Goal: Task Accomplishment & Management: Complete application form

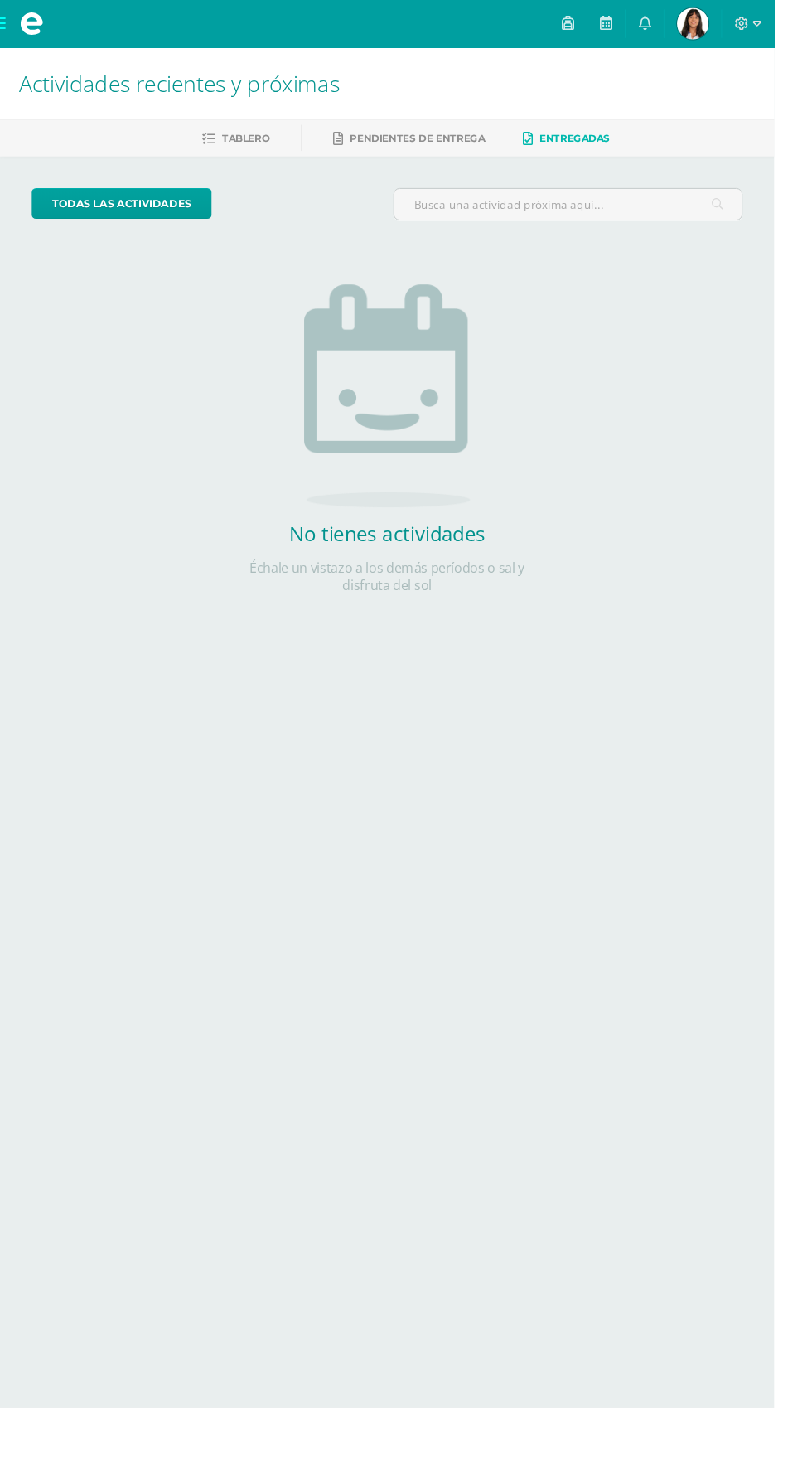
click at [0, 24] on span at bounding box center [33, 25] width 67 height 50
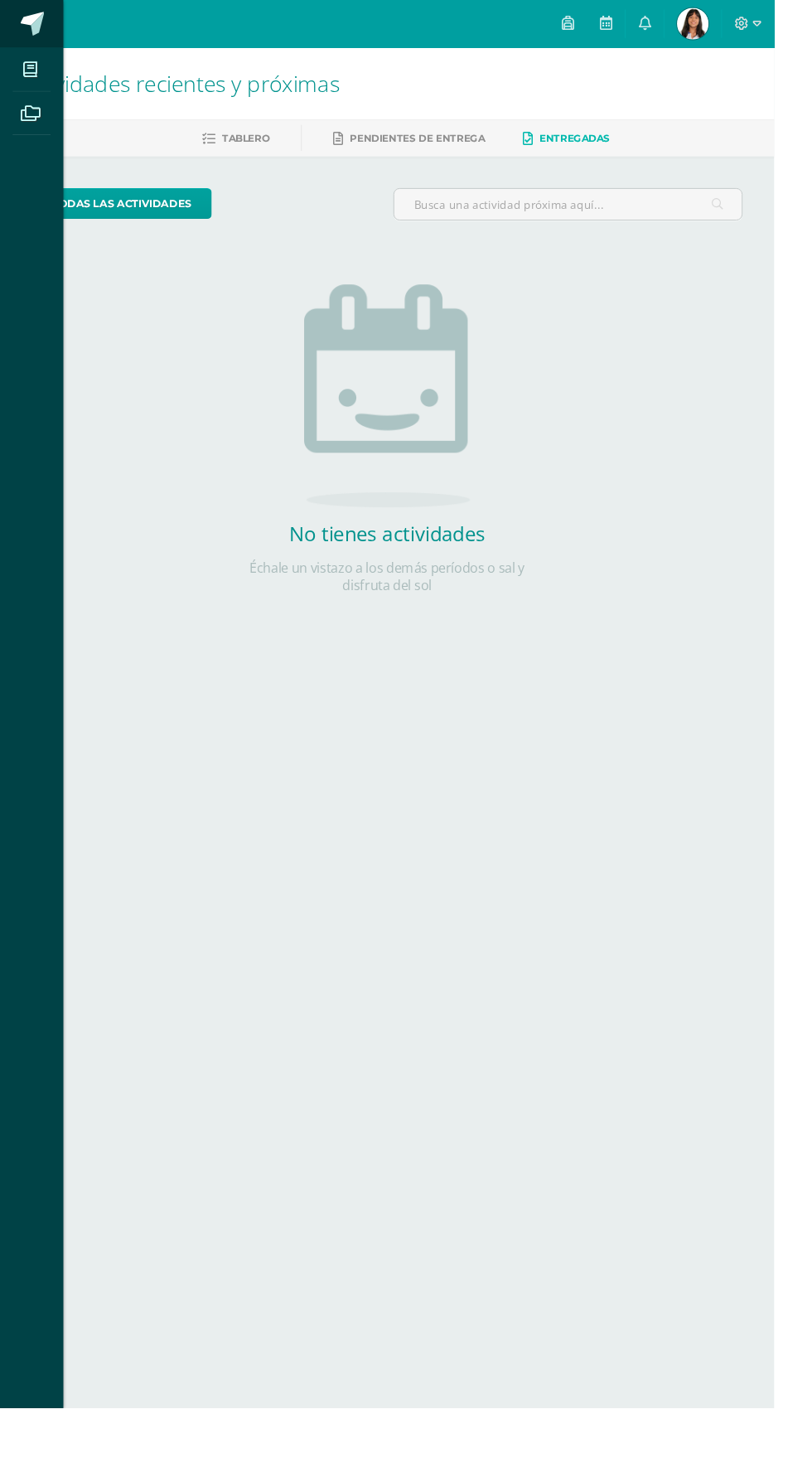
click at [33, 18] on span at bounding box center [34, 25] width 25 height 25
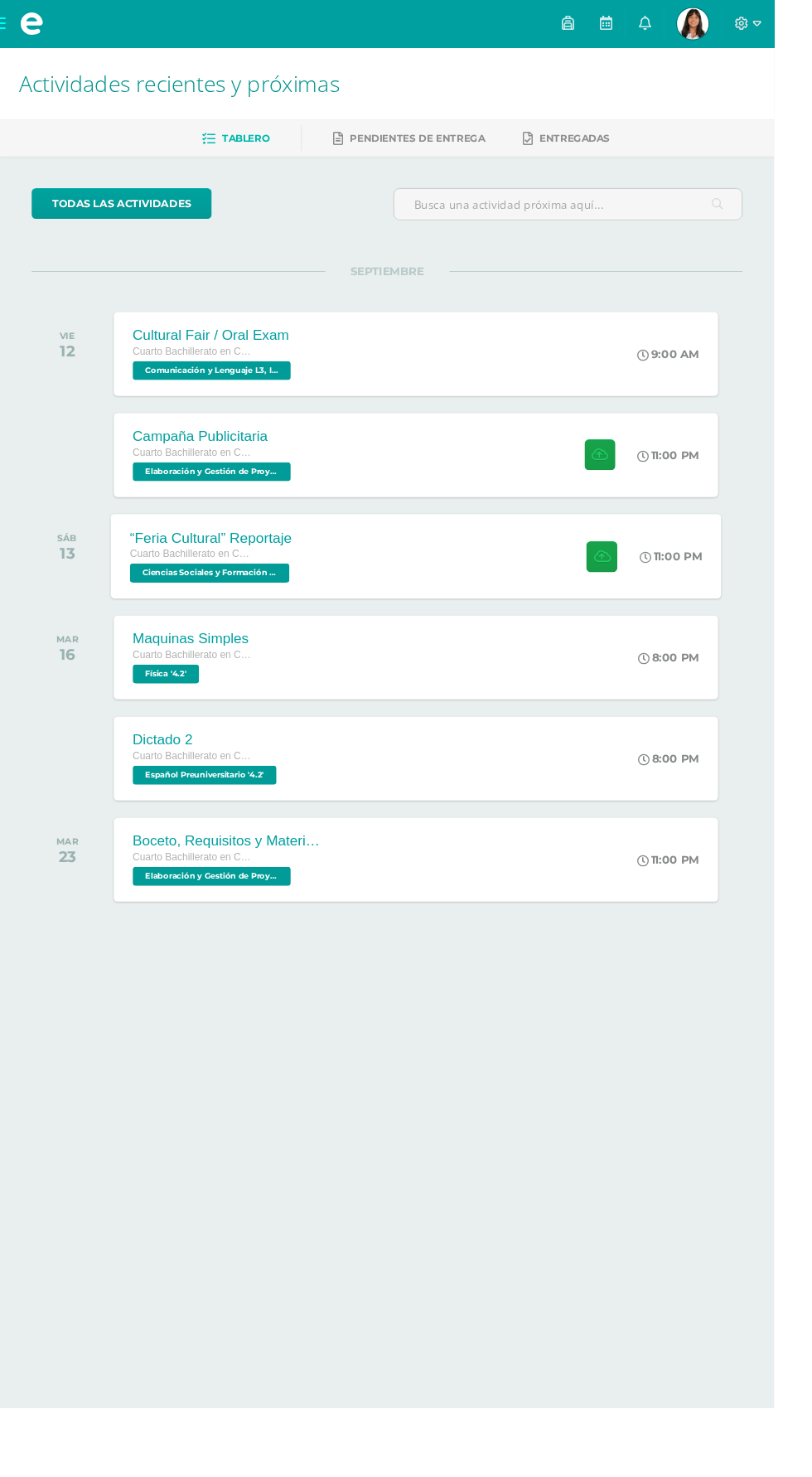
click at [165, 601] on span "Ciencias Sociales y Formación Ciudadana 4 '4.2'" at bounding box center [220, 601] width 167 height 20
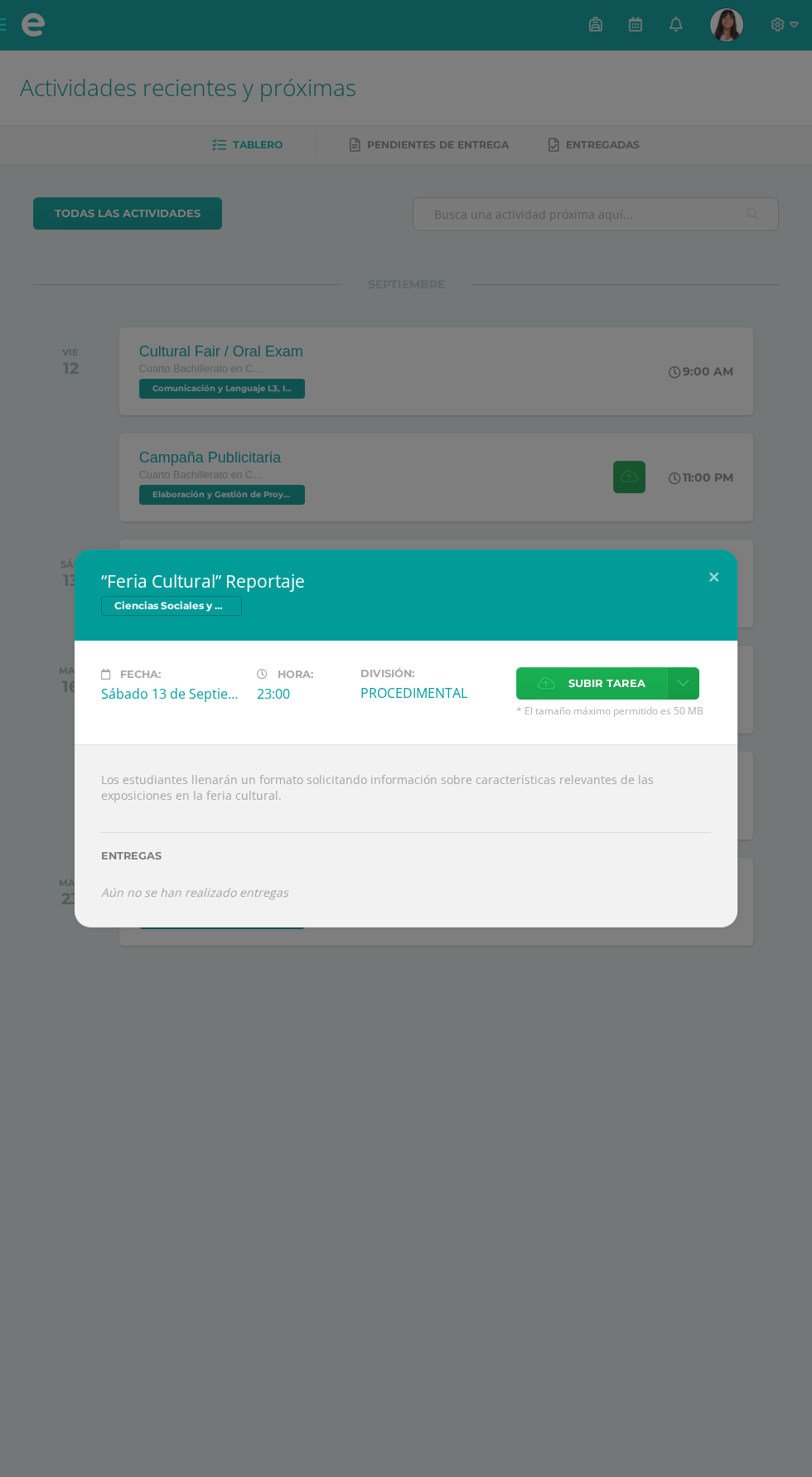
click at [579, 685] on span "Subir tarea" at bounding box center [607, 683] width 77 height 30
click at [0, 0] on input "Subir tarea" at bounding box center [0, 0] width 0 height 0
click at [533, 1240] on div "“Feria Cultural” Reportaje Ciencias Sociales y Formación Ciudadana 4 Fecha: [DA…" at bounding box center [406, 738] width 812 height 1477
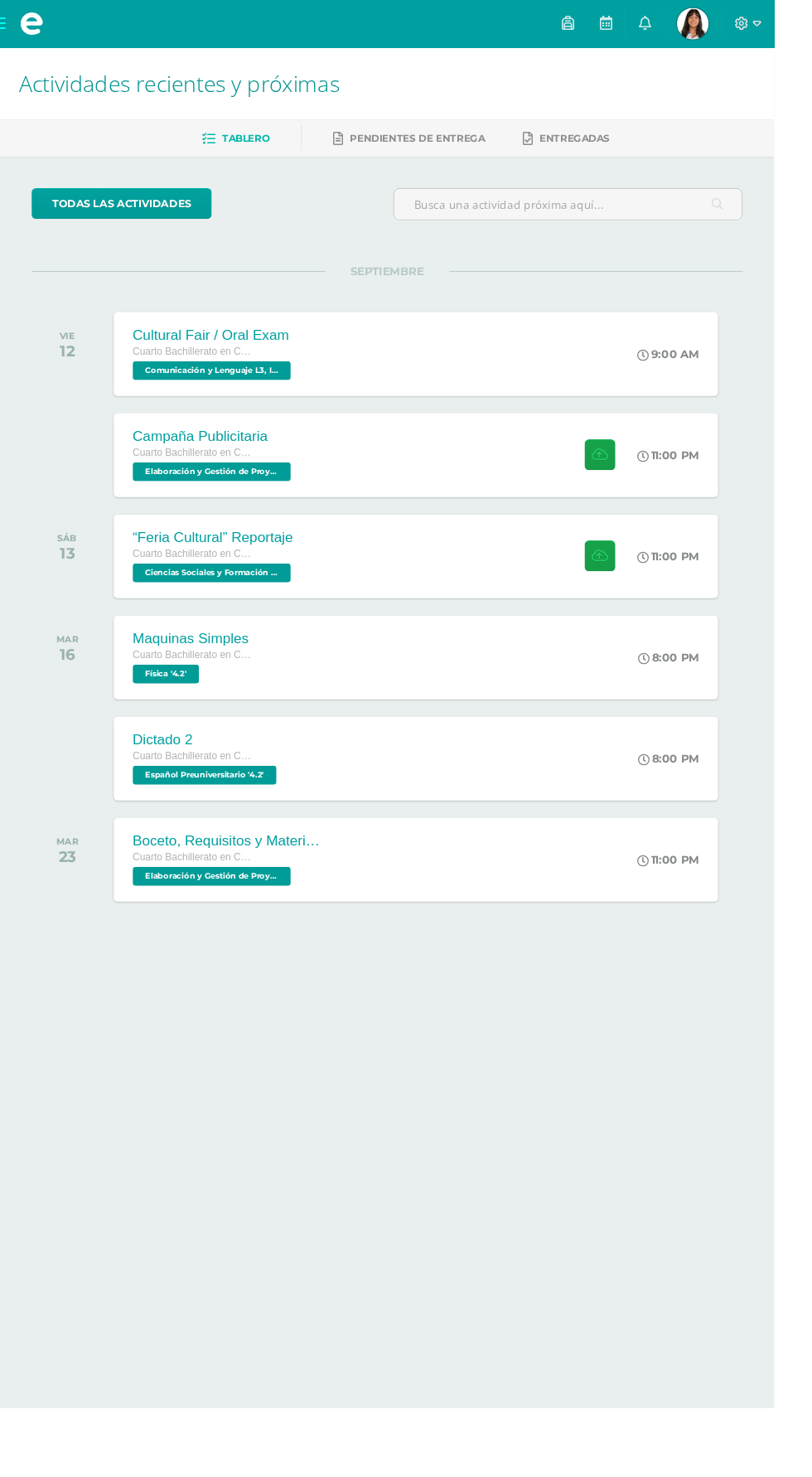
click at [26, 22] on span at bounding box center [33, 25] width 25 height 25
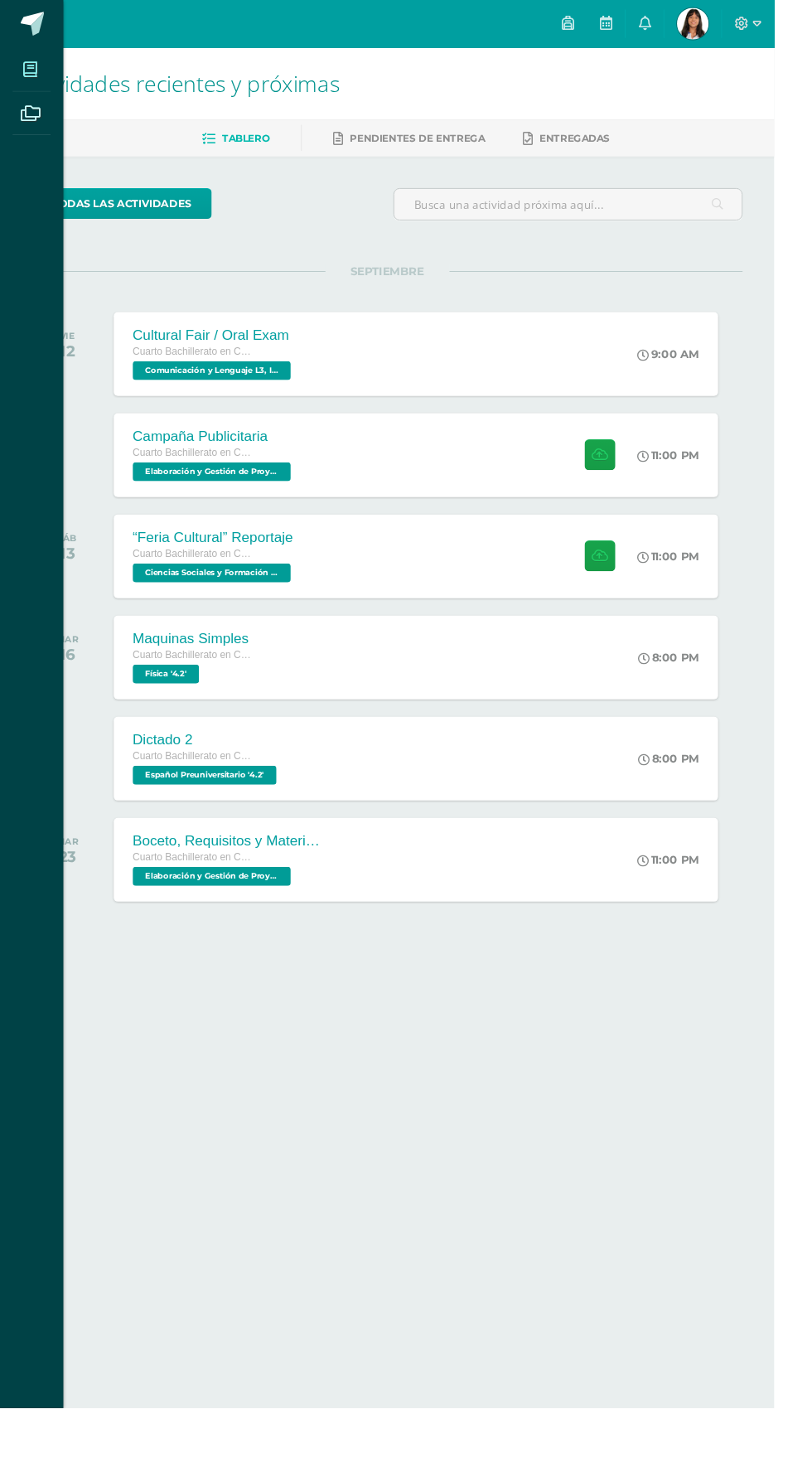
click at [36, 78] on icon at bounding box center [31, 73] width 15 height 17
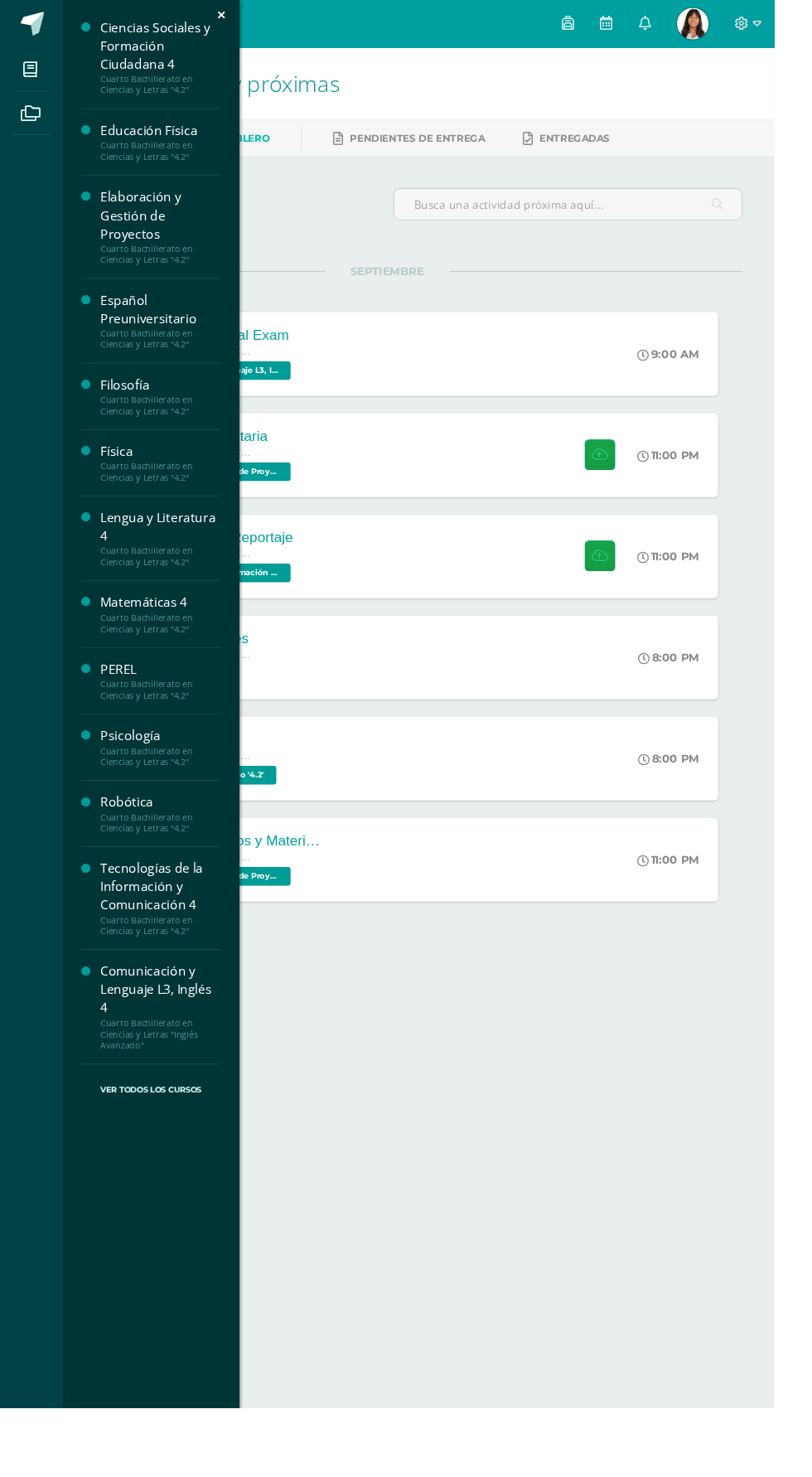
click at [139, 67] on div "Ciencias Sociales y Formación Ciudadana 4" at bounding box center [168, 48] width 126 height 57
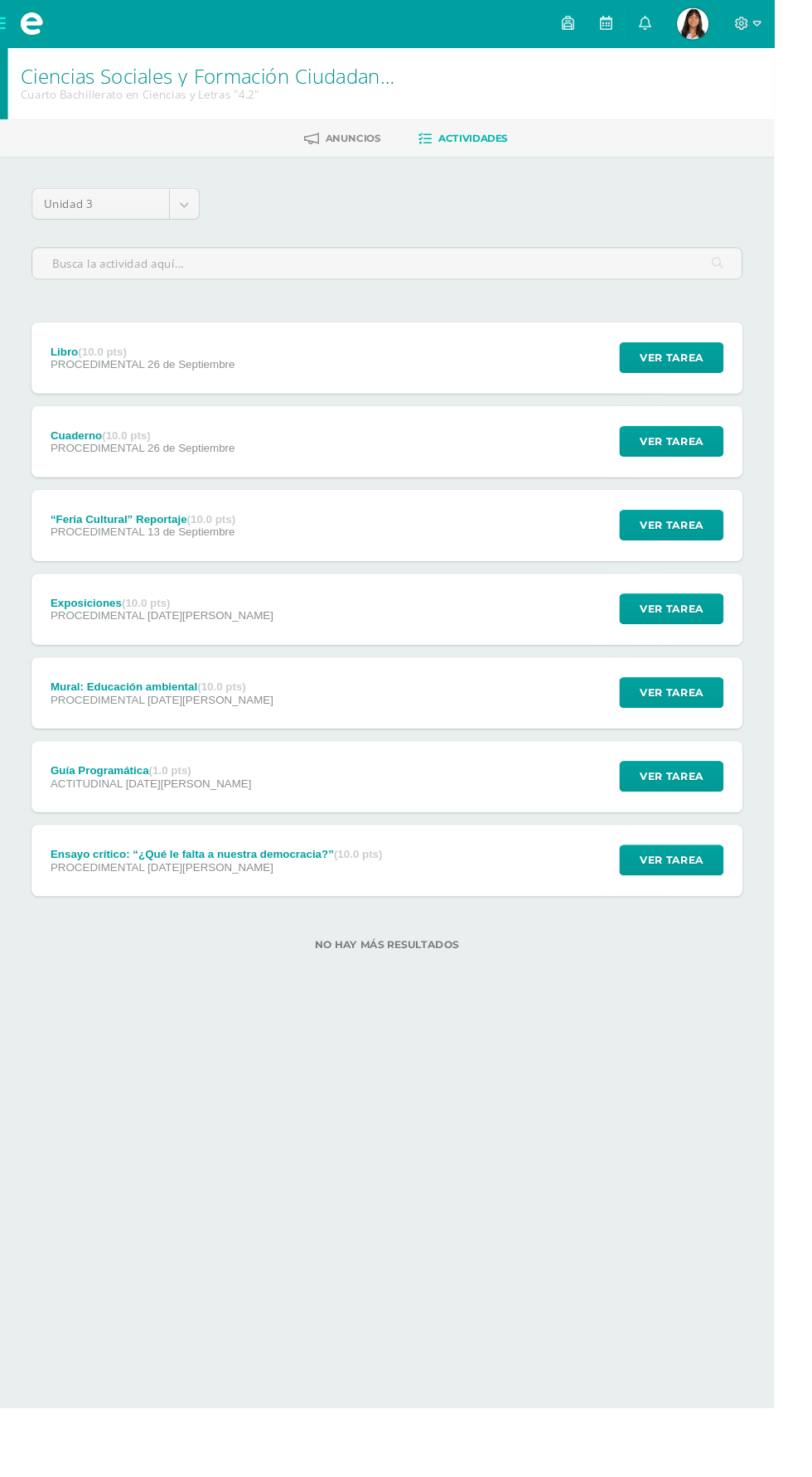
click at [54, 627] on div "Exposiciones (10.0 pts)" at bounding box center [170, 632] width 234 height 13
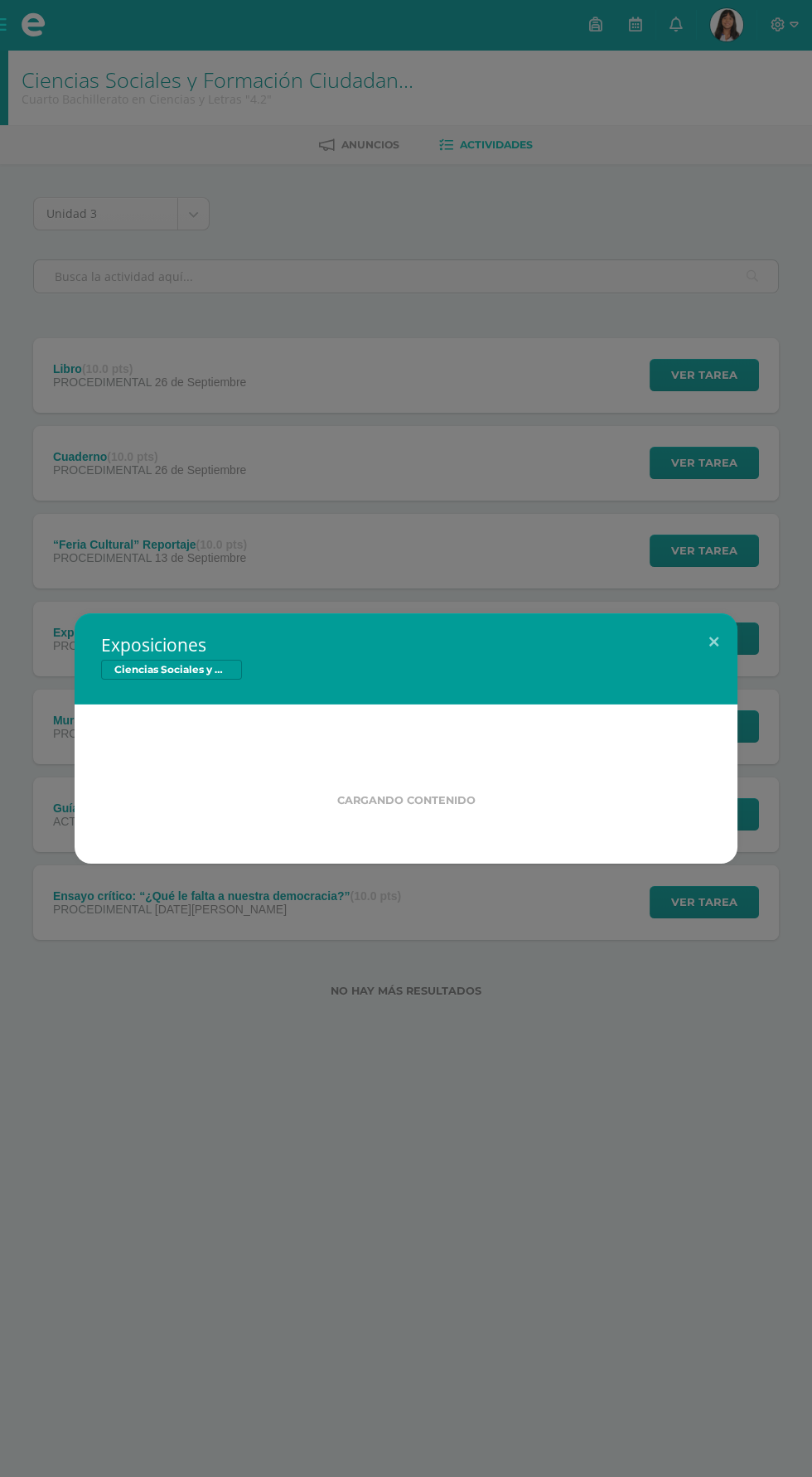
click at [545, 1159] on div "Exposiciones Ciencias Sociales y Formación Ciudadana 4 Cargando contenido Loadi…" at bounding box center [406, 738] width 812 height 1477
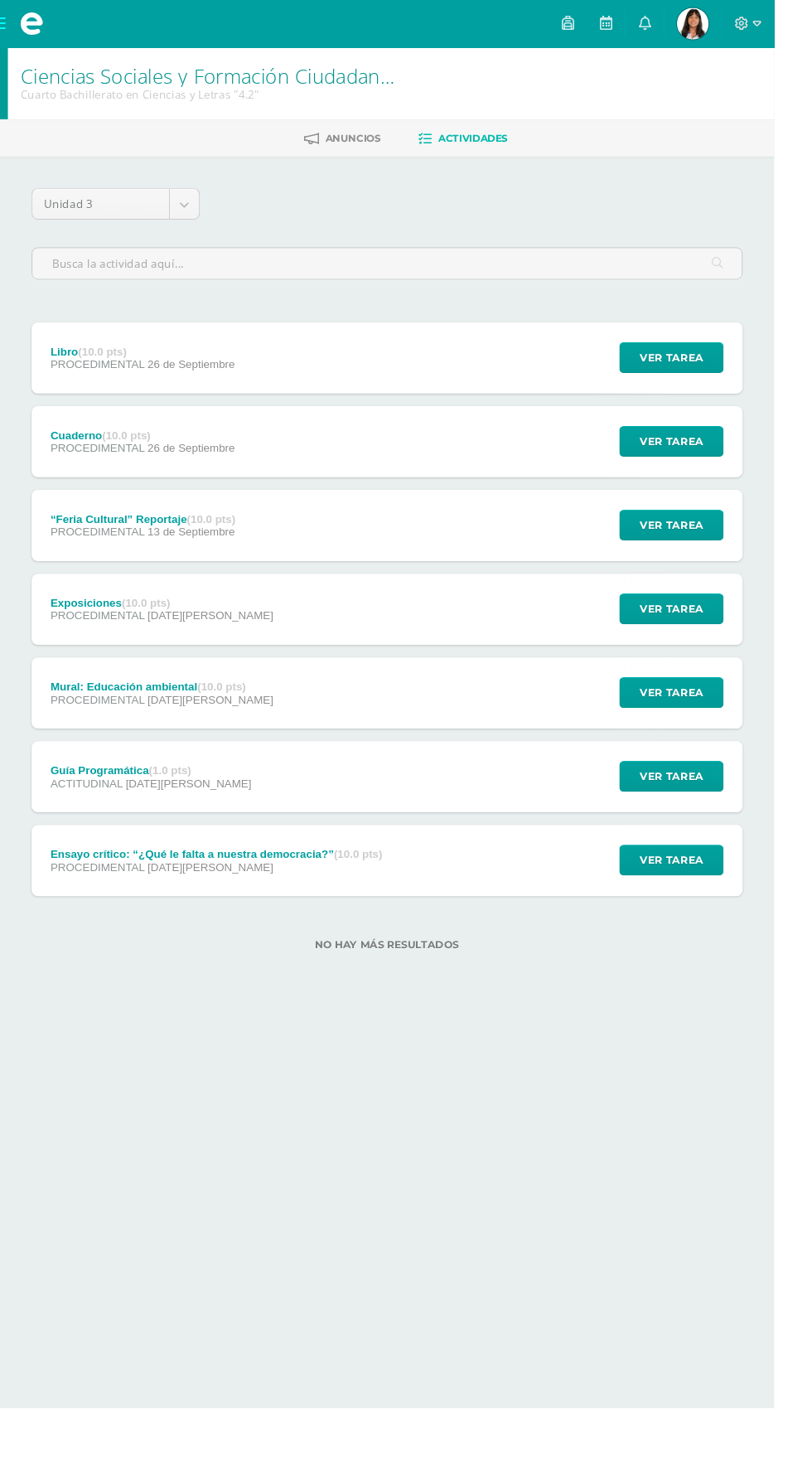
click at [84, 581] on div "“Feria Cultural” Reportaje (10.0 pts) PROCEDIMENTAL 13 de Septiembre" at bounding box center [149, 551] width 234 height 75
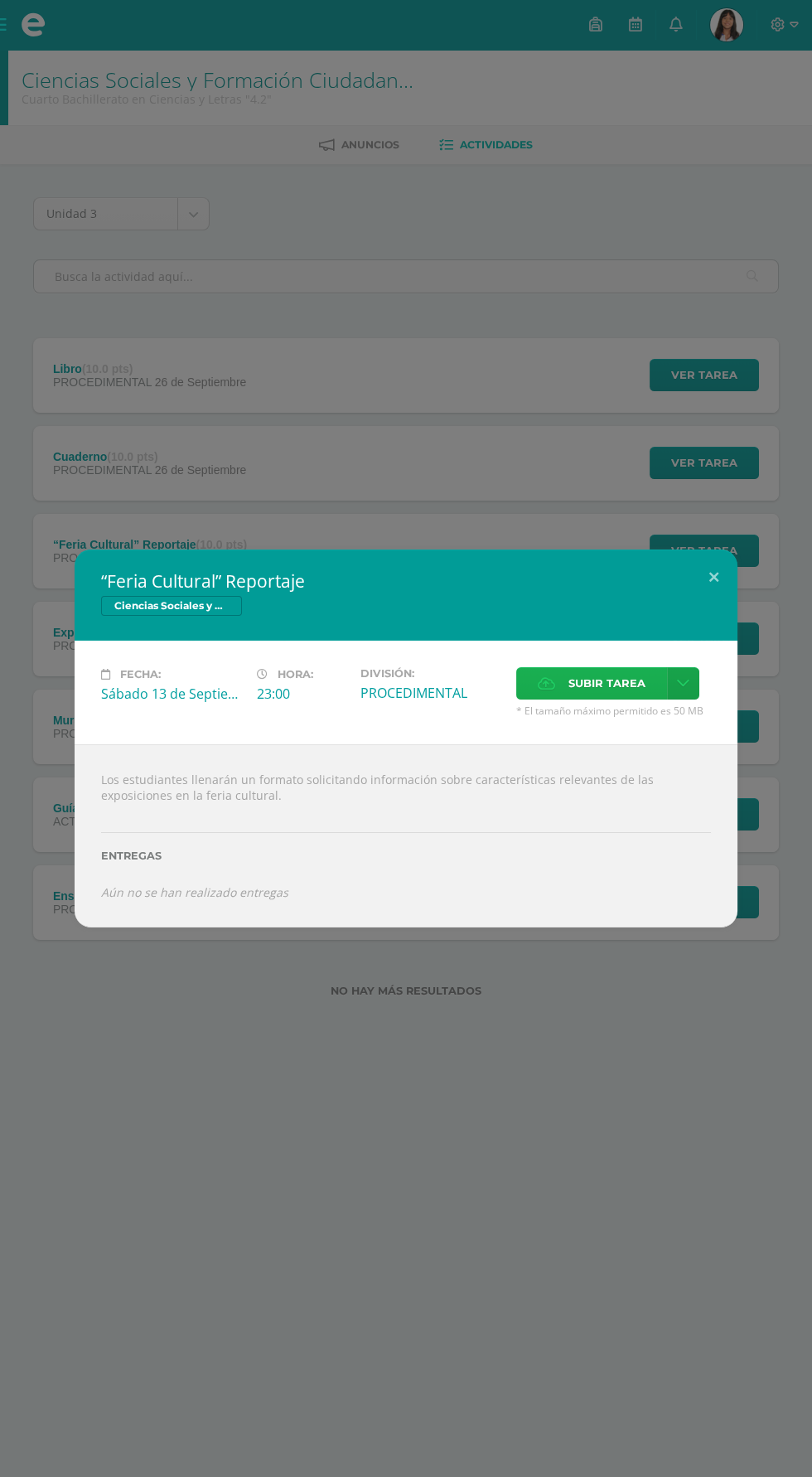
click at [586, 683] on span "Subir tarea" at bounding box center [607, 683] width 77 height 30
click at [0, 0] on input "Subir tarea" at bounding box center [0, 0] width 0 height 0
click at [603, 676] on span "Subir tarea" at bounding box center [607, 683] width 77 height 30
click at [0, 0] on input "Subir tarea" at bounding box center [0, 0] width 0 height 0
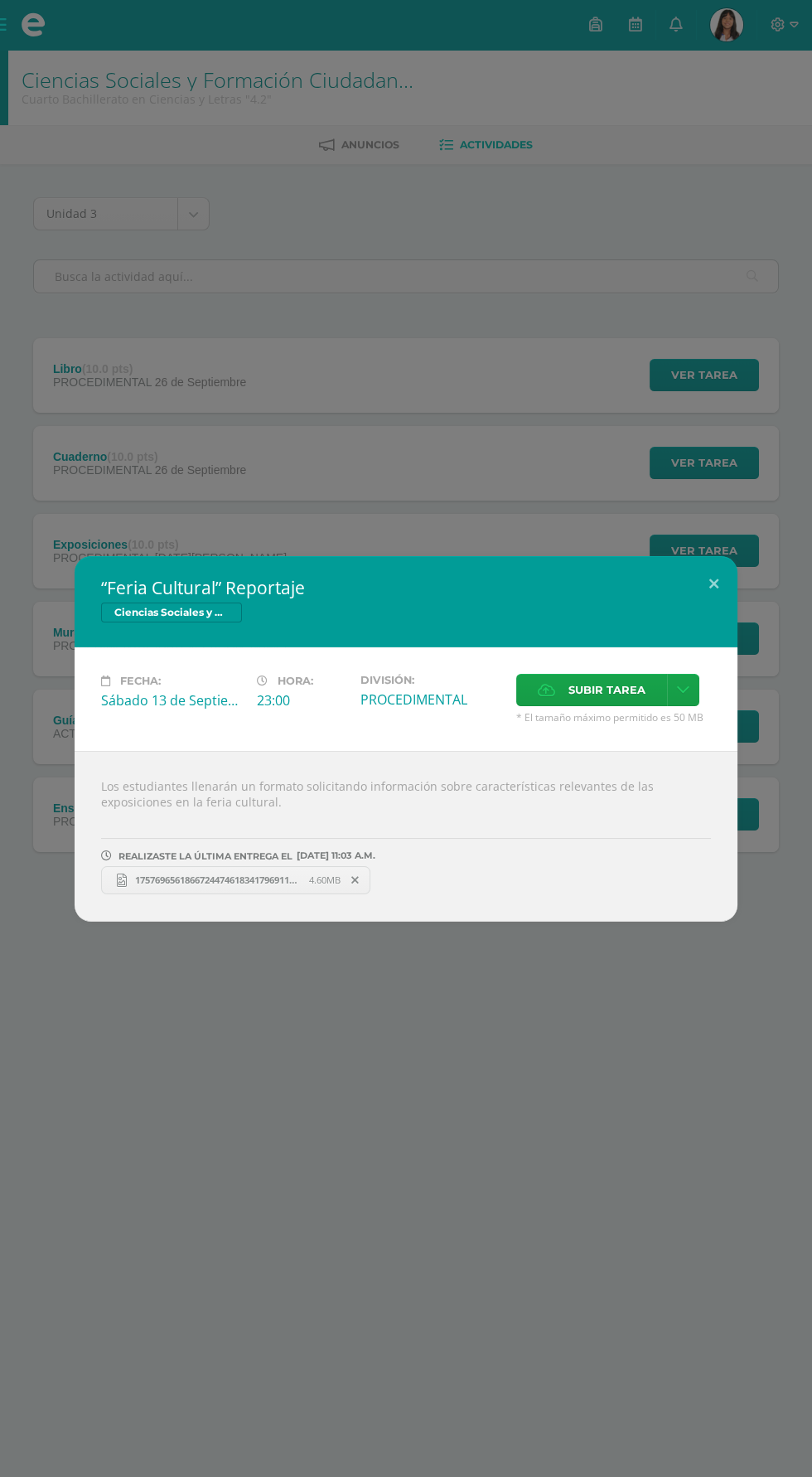
click at [417, 1108] on div "“Feria Cultural” Reportaje Ciencias Sociales y Formación Ciudadana 4 Fecha: Sáb…" at bounding box center [406, 738] width 812 height 1477
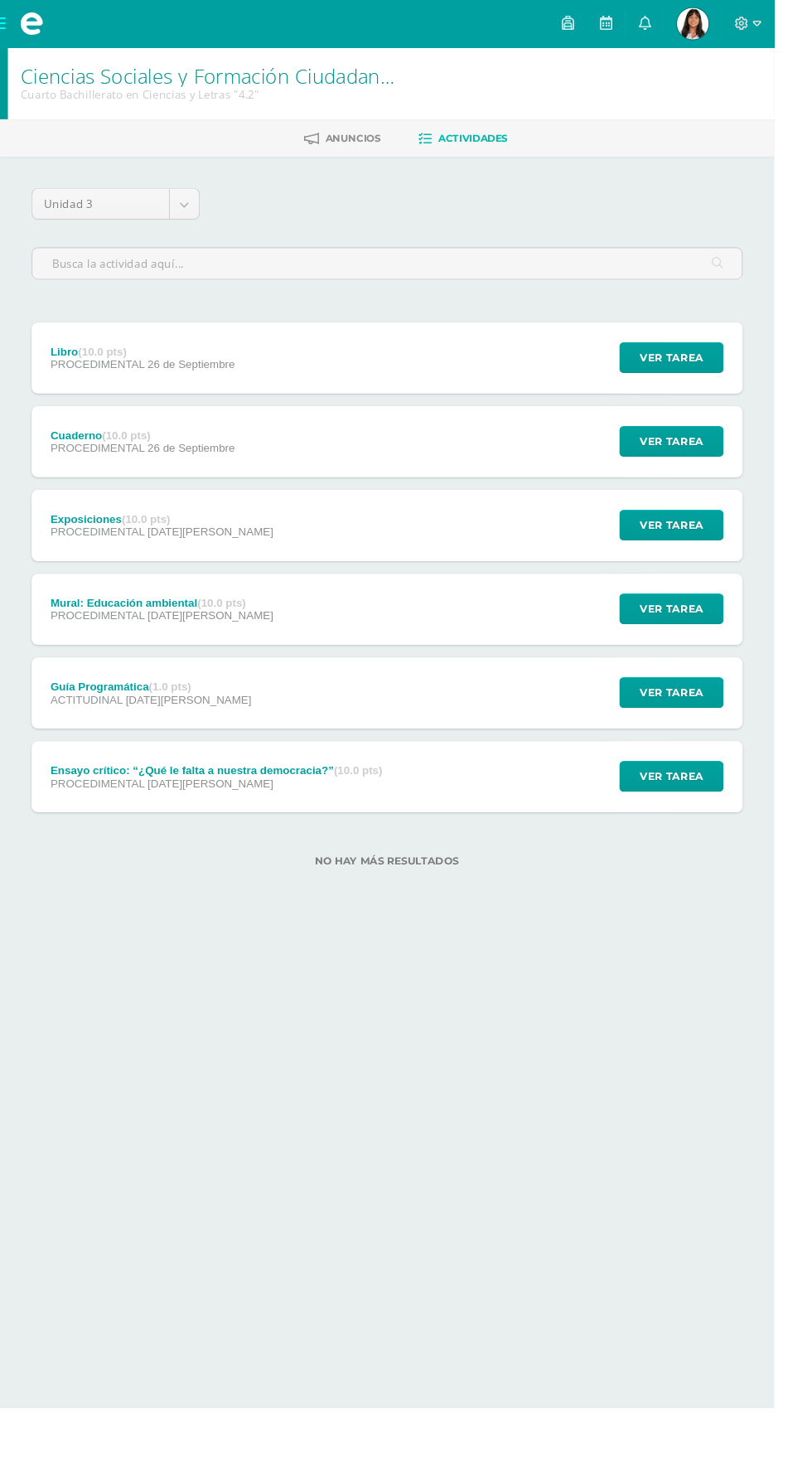
click at [32, 20] on span at bounding box center [33, 25] width 25 height 25
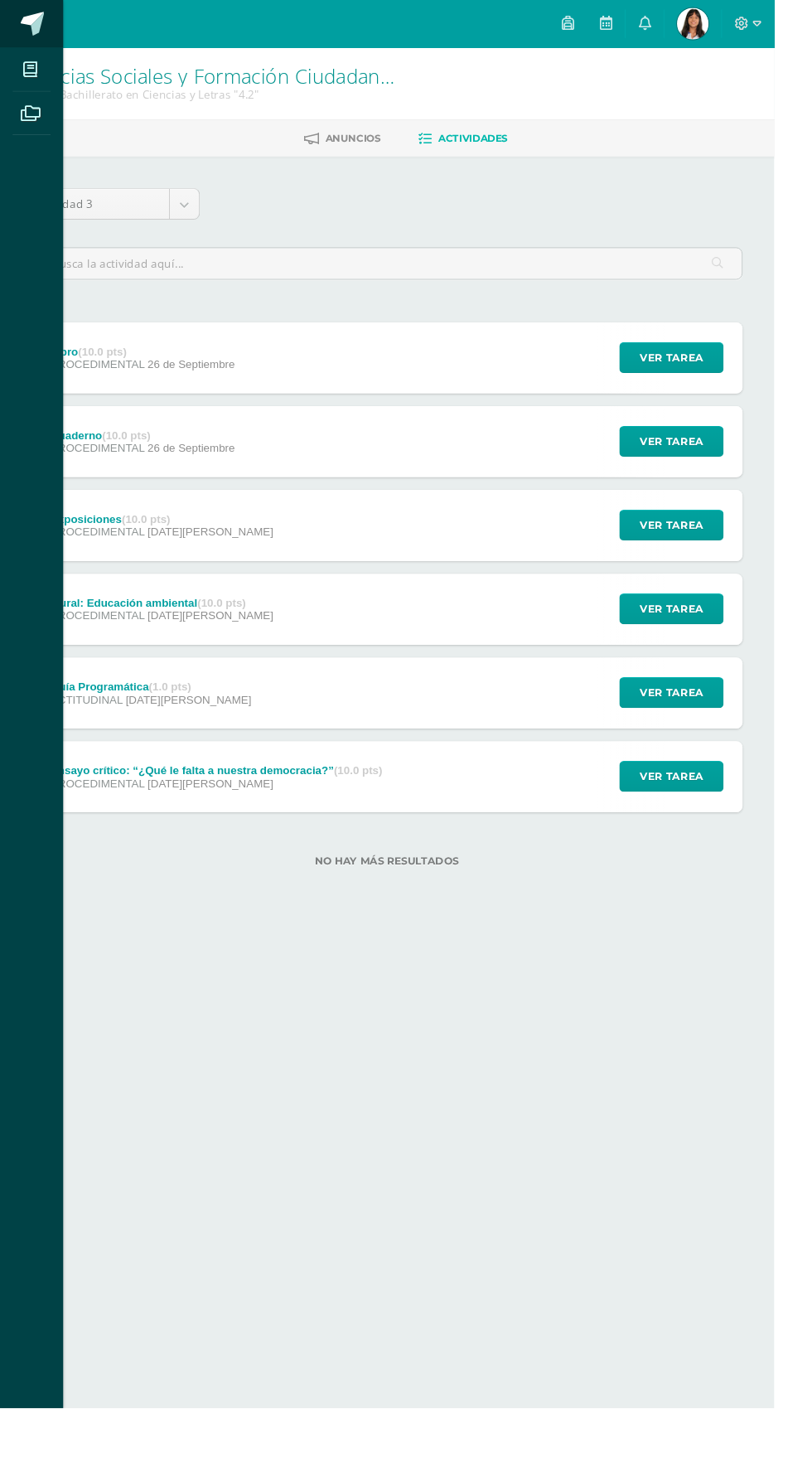
click at [32, 35] on span at bounding box center [34, 25] width 25 height 25
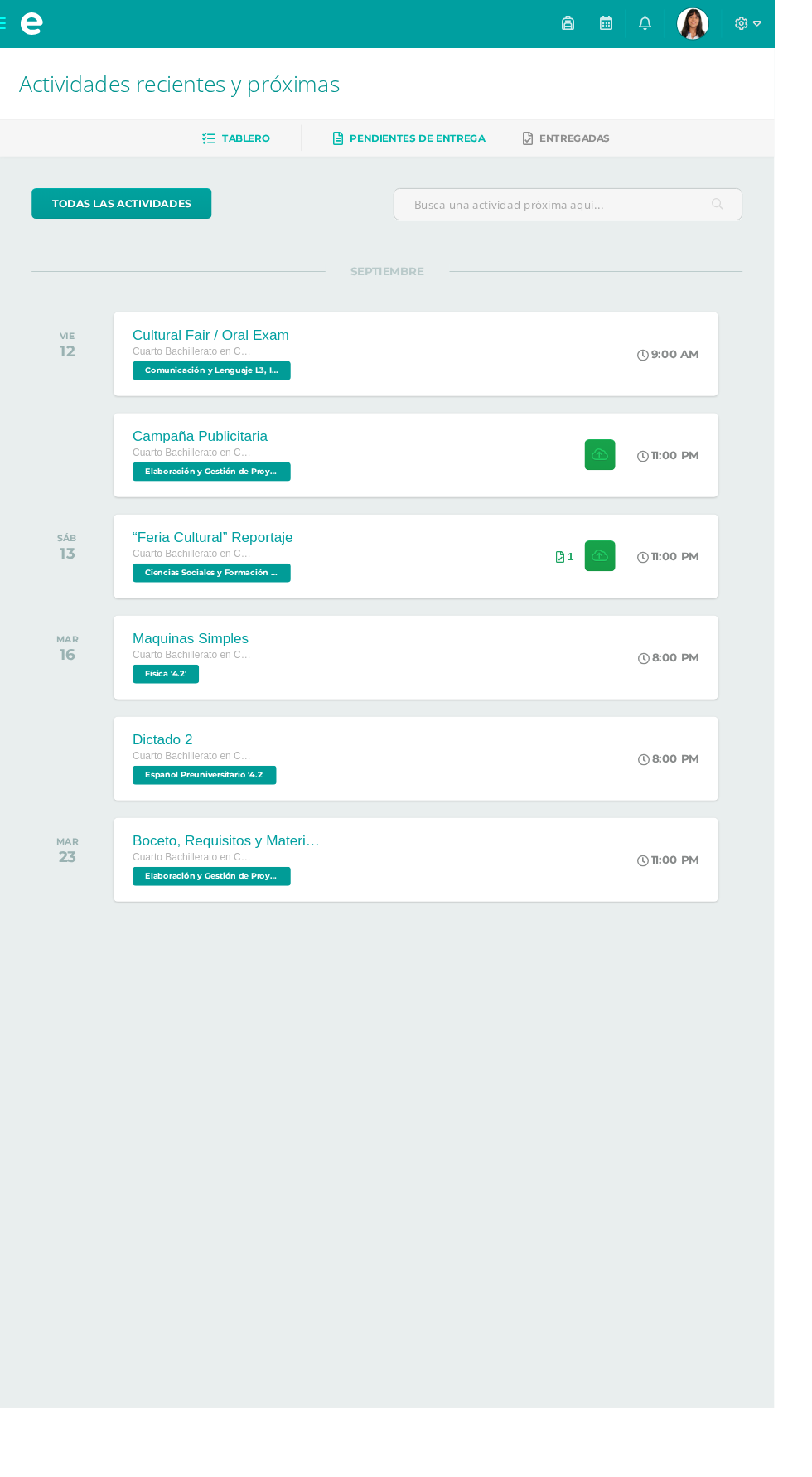
click at [405, 150] on span "Pendientes de entrega" at bounding box center [438, 145] width 141 height 12
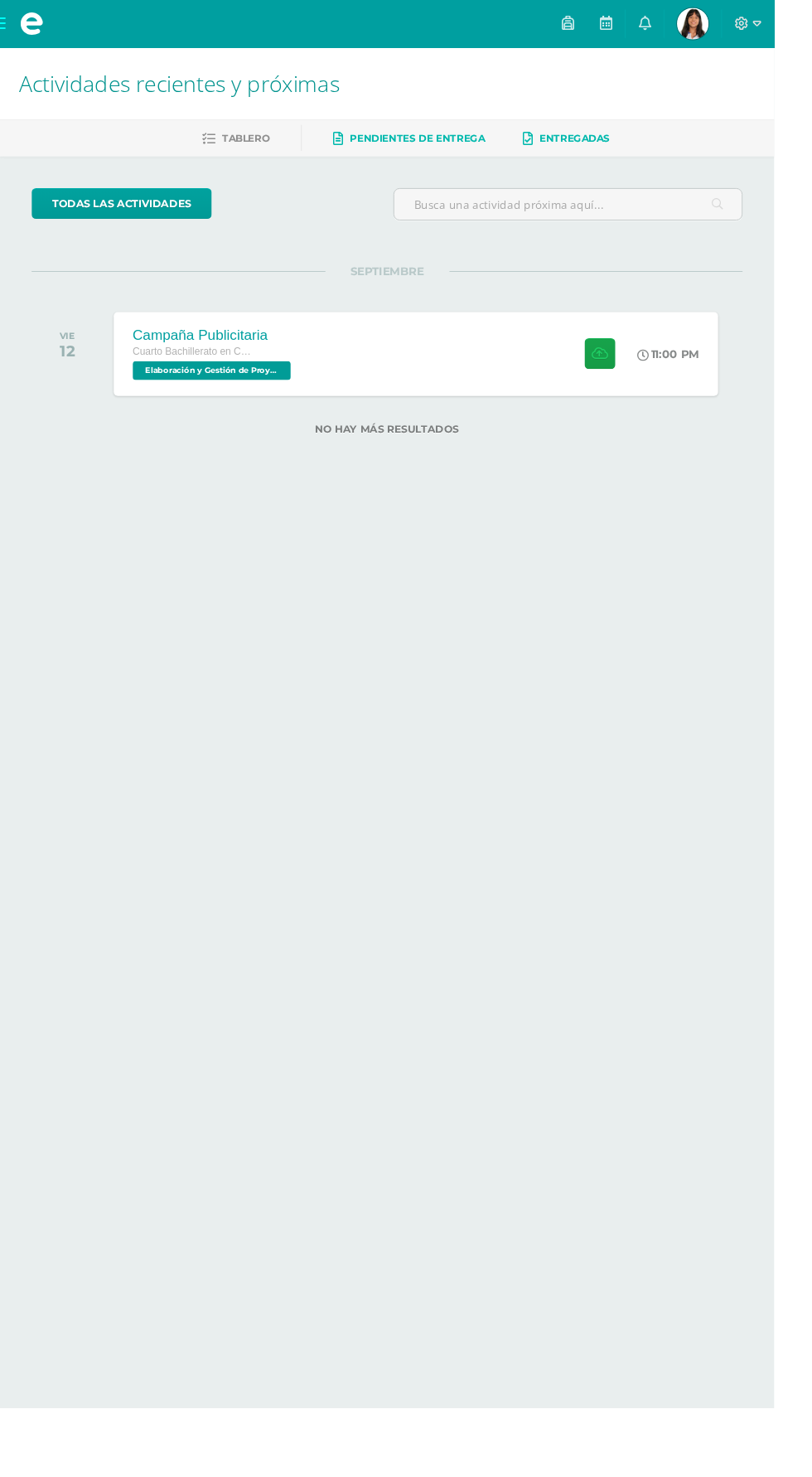
click at [589, 139] on span "Entregadas" at bounding box center [602, 145] width 74 height 12
click at [249, 145] on span "Tablero" at bounding box center [258, 145] width 50 height 12
